Goal: Task Accomplishment & Management: Complete application form

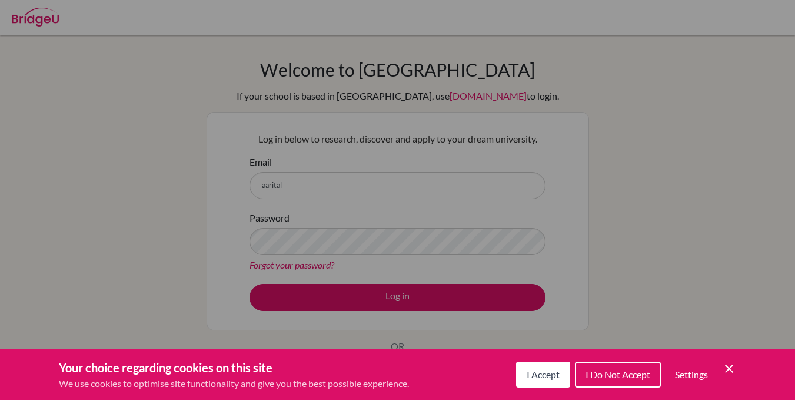
click at [735, 371] on icon "Cookie Control Close Icon" at bounding box center [729, 368] width 14 height 14
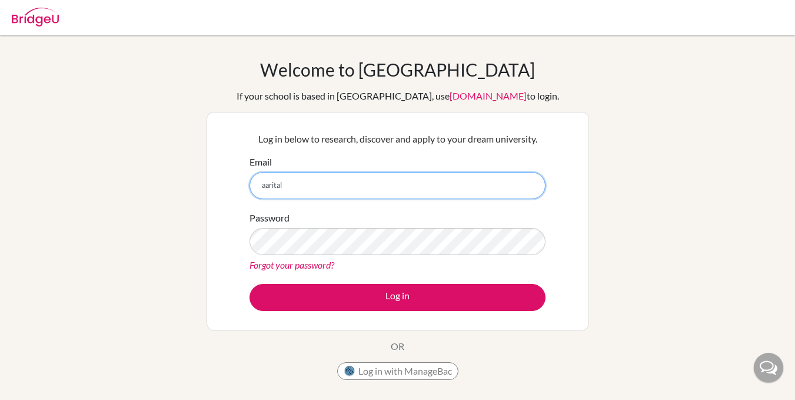
click at [363, 189] on input "aarital" at bounding box center [398, 185] width 296 height 27
type input "[EMAIL_ADDRESS][DOMAIN_NAME]"
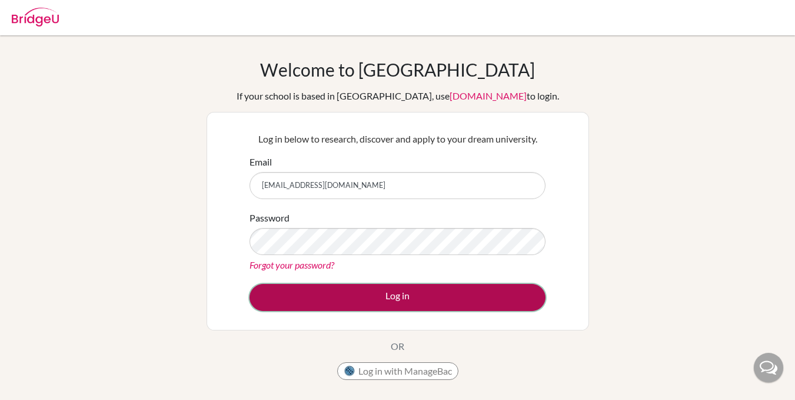
click at [523, 290] on button "Log in" at bounding box center [398, 297] width 296 height 27
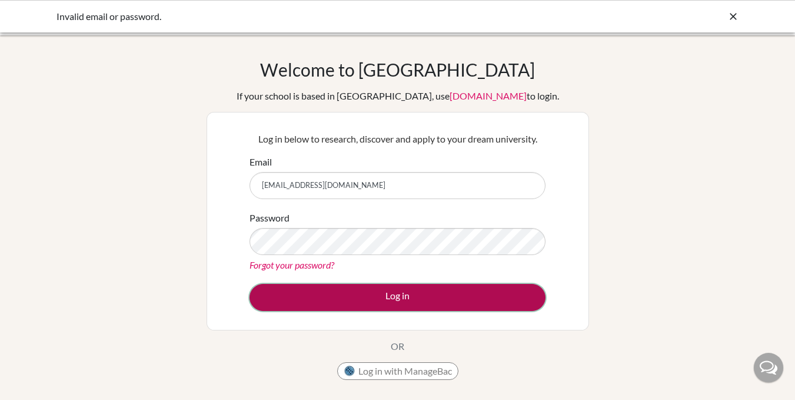
click at [392, 291] on button "Log in" at bounding box center [398, 297] width 296 height 27
